Goal: Ask a question

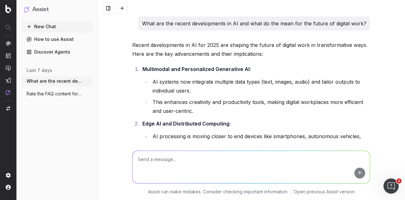
scroll to position [28286, 0]
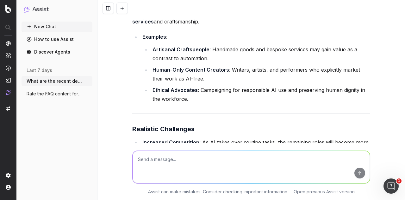
click at [167, 162] on textarea at bounding box center [251, 167] width 237 height 32
type textarea "What does IA refer to in an online UX context?"
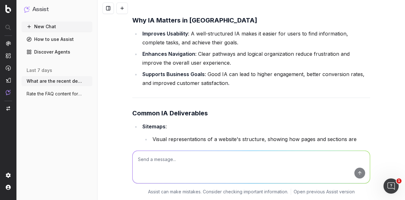
scroll to position [29002, 0]
